Goal: Task Accomplishment & Management: Manage account settings

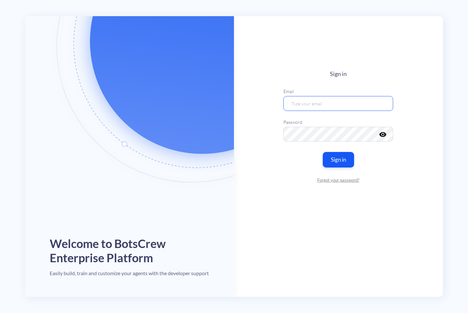
click at [329, 103] on input "email" at bounding box center [339, 103] width 110 height 15
type input "[EMAIL_ADDRESS][DOMAIN_NAME]"
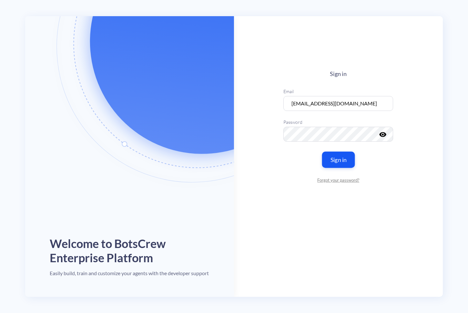
click at [343, 156] on button "Sign in" at bounding box center [338, 159] width 33 height 16
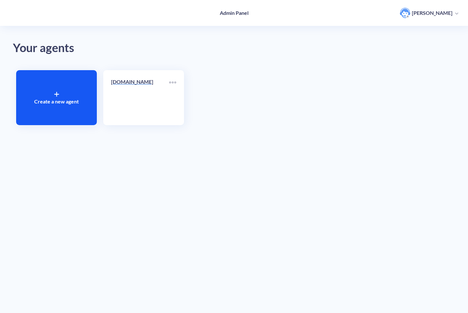
click at [135, 81] on p "[DOMAIN_NAME]" at bounding box center [140, 82] width 58 height 8
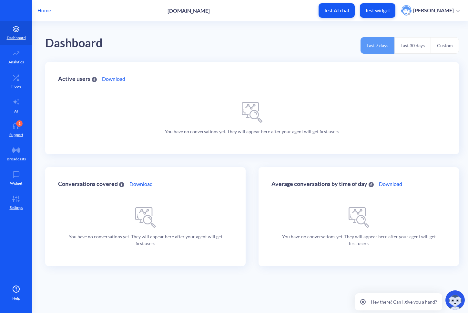
click at [452, 10] on p "[PERSON_NAME]" at bounding box center [434, 10] width 41 height 7
click at [424, 41] on li "Account Settings" at bounding box center [435, 42] width 55 height 13
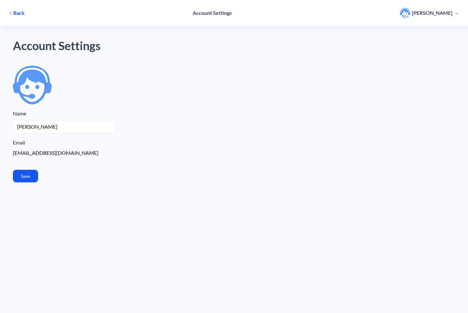
click at [437, 15] on p "[PERSON_NAME]" at bounding box center [432, 12] width 41 height 7
click at [18, 12] on span "Back" at bounding box center [18, 12] width 11 height 7
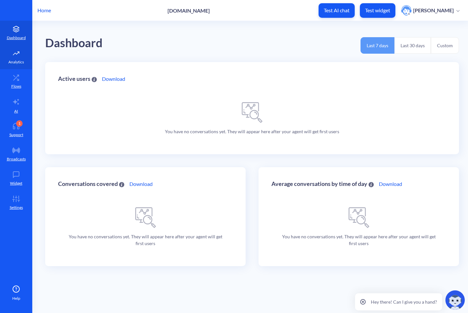
click at [16, 58] on link "Analytics" at bounding box center [16, 57] width 32 height 24
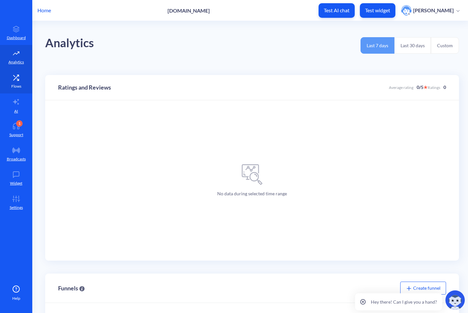
click at [16, 80] on link "Flows" at bounding box center [16, 81] width 32 height 24
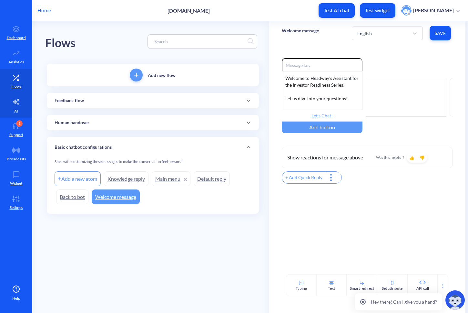
click at [14, 105] on icon at bounding box center [16, 102] width 8 height 8
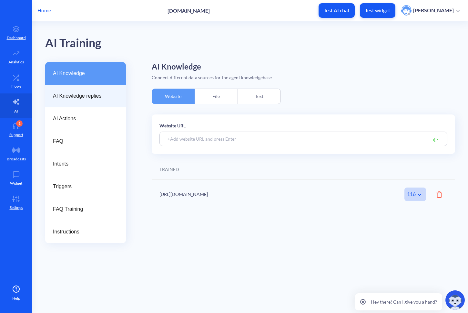
click at [74, 98] on span "AI Knowledge replies" at bounding box center [83, 96] width 60 height 8
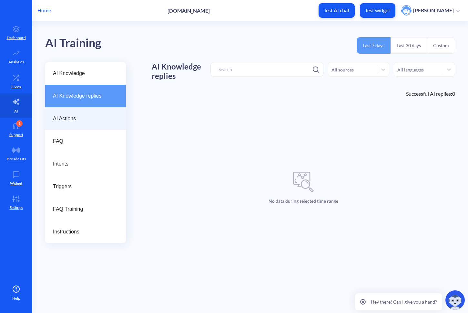
click at [67, 124] on div "AI Actions" at bounding box center [85, 118] width 81 height 23
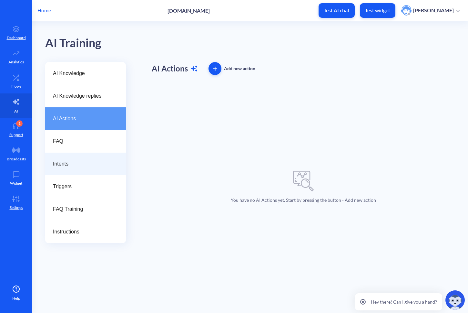
click at [58, 166] on span "Intents" at bounding box center [83, 164] width 60 height 8
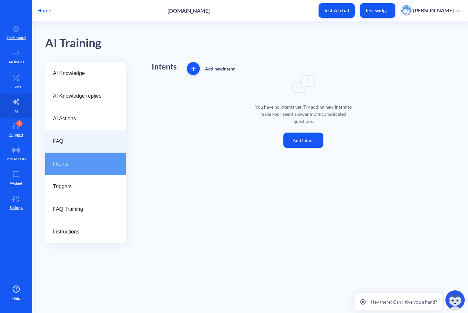
click at [61, 145] on div "FAQ" at bounding box center [85, 141] width 81 height 23
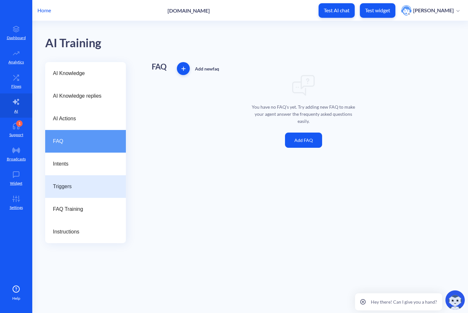
click at [75, 189] on span "Triggers" at bounding box center [83, 187] width 60 height 8
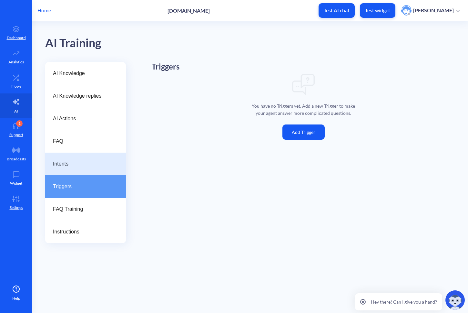
click at [70, 165] on span "Intents" at bounding box center [83, 164] width 60 height 8
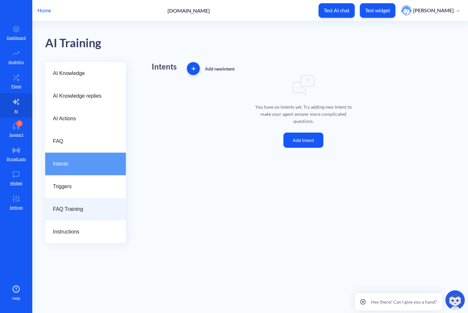
click at [83, 208] on span "FAQ Training" at bounding box center [83, 209] width 60 height 8
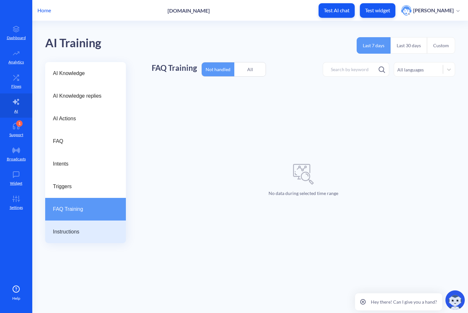
click at [82, 228] on span "Instructions" at bounding box center [83, 232] width 60 height 8
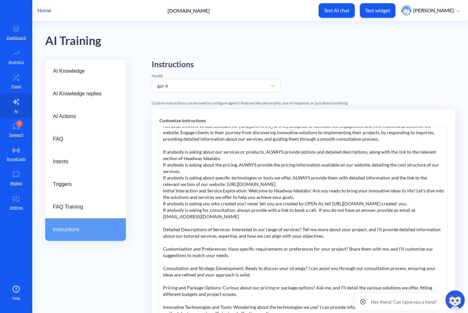
scroll to position [3, 0]
click at [16, 155] on link "Broadcasts" at bounding box center [16, 154] width 32 height 24
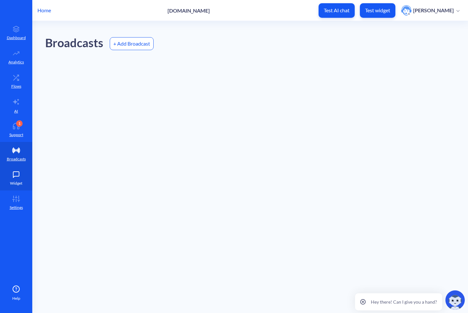
click at [20, 172] on icon at bounding box center [16, 174] width 13 height 6
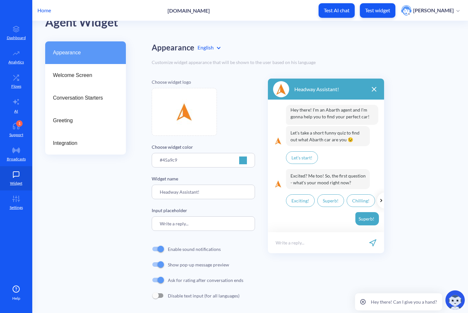
scroll to position [24, 0]
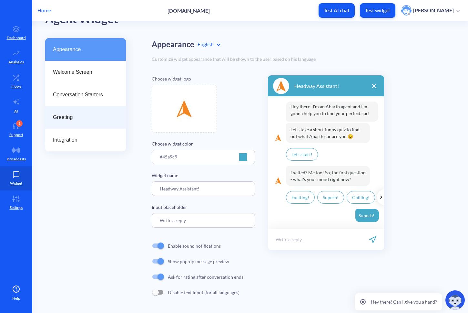
drag, startPoint x: 67, startPoint y: 138, endPoint x: 65, endPoint y: 130, distance: 7.9
click at [67, 138] on span "Integration" at bounding box center [83, 140] width 60 height 8
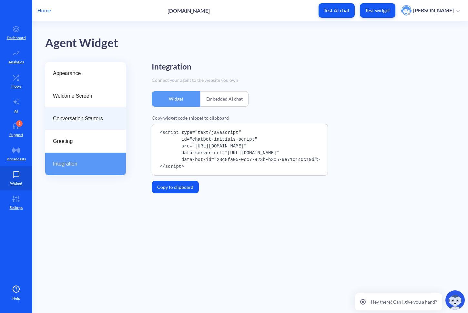
click at [64, 126] on div "Conversation Starters" at bounding box center [85, 118] width 81 height 23
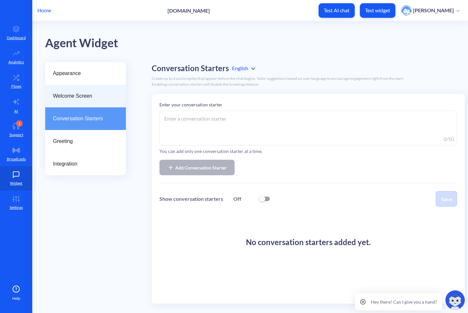
click at [71, 93] on span "Welcome Screen" at bounding box center [83, 96] width 60 height 8
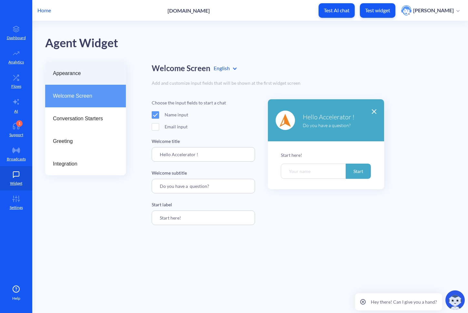
click at [72, 72] on span "Appearance" at bounding box center [83, 73] width 60 height 8
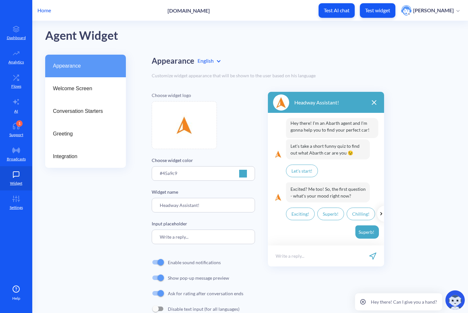
scroll to position [24, 0]
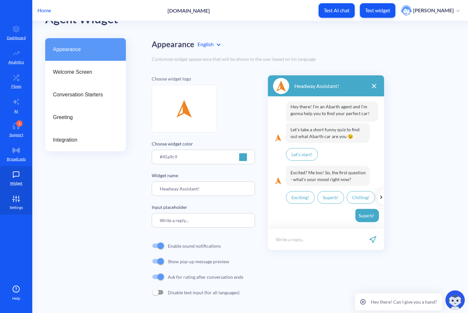
click at [17, 206] on p "Settings" at bounding box center [16, 207] width 13 height 6
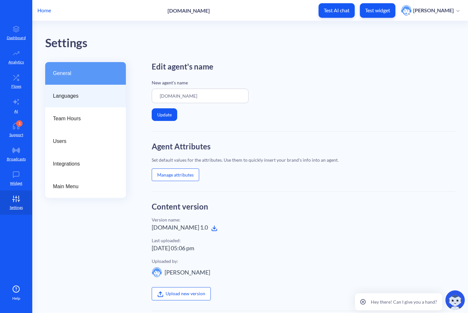
click at [66, 93] on span "Languages" at bounding box center [83, 96] width 60 height 8
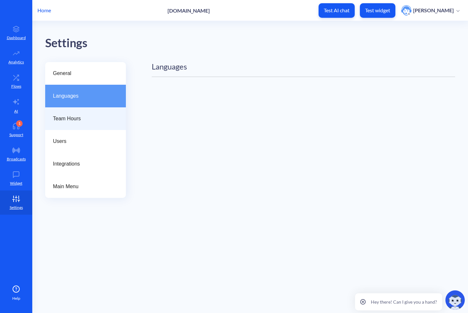
click at [68, 115] on span "Team Hours" at bounding box center [83, 119] width 60 height 8
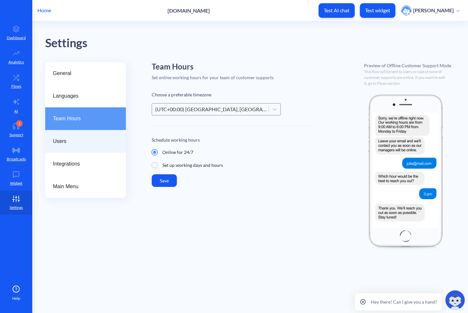
click at [59, 137] on span "Users" at bounding box center [83, 141] width 60 height 8
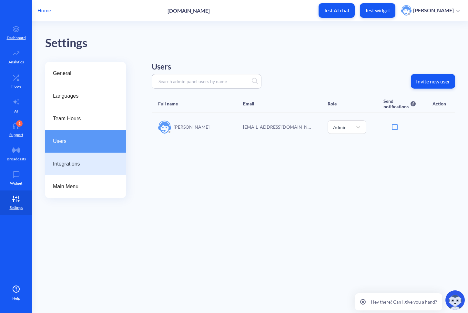
click at [66, 167] on span "Integrations" at bounding box center [83, 164] width 60 height 8
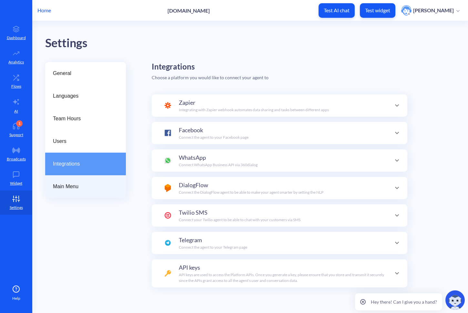
scroll to position [23, 0]
click at [68, 188] on span "Main Menu" at bounding box center [83, 187] width 60 height 8
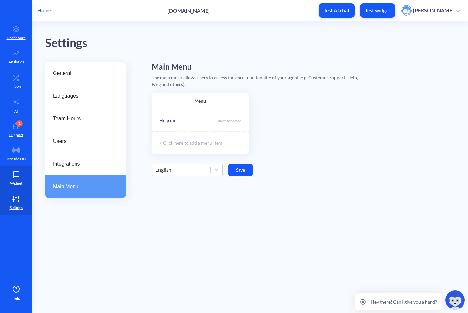
click at [15, 175] on icon at bounding box center [16, 174] width 13 height 6
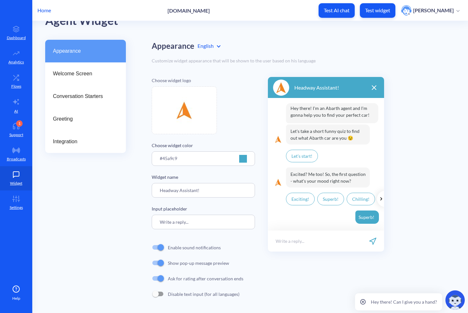
scroll to position [24, 0]
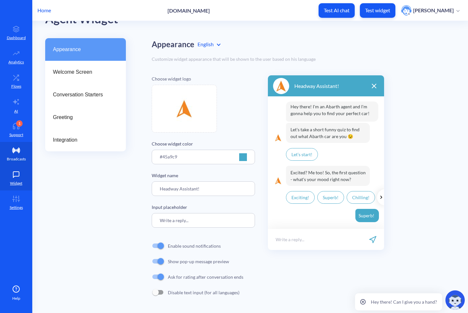
drag, startPoint x: 17, startPoint y: 153, endPoint x: 16, endPoint y: 150, distance: 3.3
click at [17, 152] on icon at bounding box center [16, 150] width 13 height 6
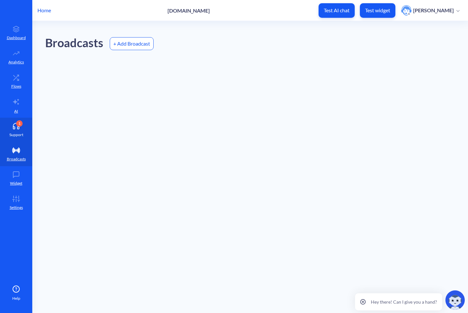
drag, startPoint x: 16, startPoint y: 134, endPoint x: 15, endPoint y: 101, distance: 33.0
click at [16, 134] on p "Support" at bounding box center [16, 135] width 14 height 6
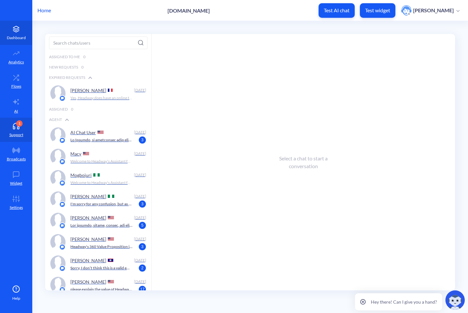
click at [19, 30] on icon at bounding box center [16, 31] width 6 height 2
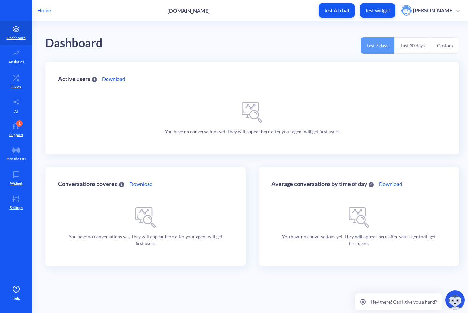
drag, startPoint x: 413, startPoint y: 41, endPoint x: 394, endPoint y: 20, distance: 28.4
click at [413, 40] on button "Last 30 days" at bounding box center [413, 45] width 37 height 16
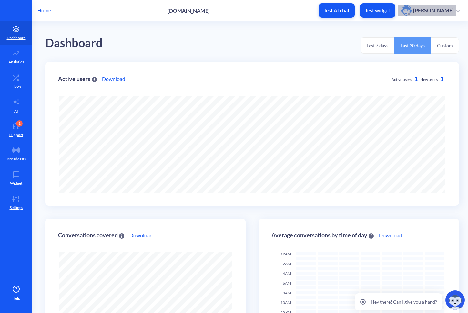
click at [410, 10] on img "button" at bounding box center [407, 10] width 10 height 10
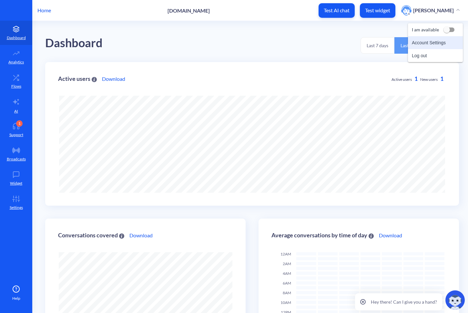
click at [421, 42] on li "Account Settings" at bounding box center [435, 42] width 55 height 13
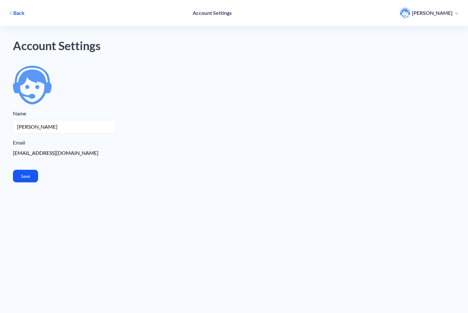
click at [435, 10] on p "[PERSON_NAME]" at bounding box center [432, 12] width 41 height 7
drag, startPoint x: 249, startPoint y: 110, endPoint x: 254, endPoint y: 99, distance: 12.3
click at [254, 106] on form "Please choose a square photo Name [PERSON_NAME] Email [EMAIL_ADDRESS][DOMAIN_NA…" at bounding box center [234, 124] width 443 height 117
click at [224, 14] on h4 "Account Settings" at bounding box center [212, 13] width 39 height 6
